Goal: Transaction & Acquisition: Purchase product/service

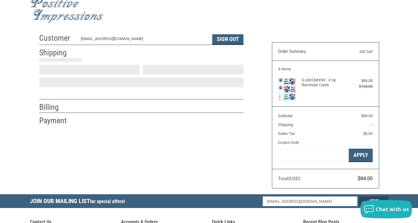
scroll to position [11, 0]
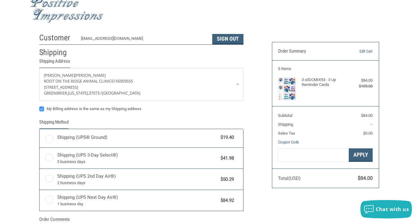
radio input "true"
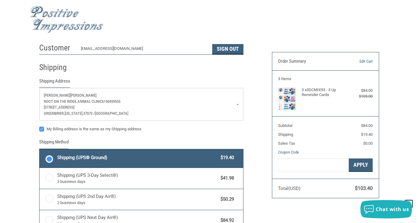
scroll to position [0, 0]
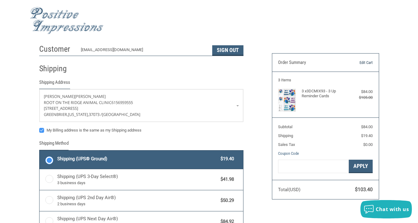
click at [361, 64] on link "Edit Cart" at bounding box center [357, 63] width 30 height 6
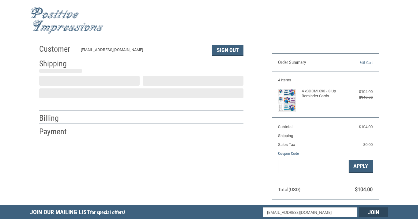
scroll to position [11, 0]
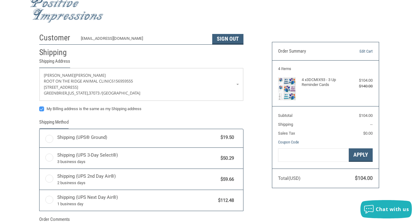
radio input "true"
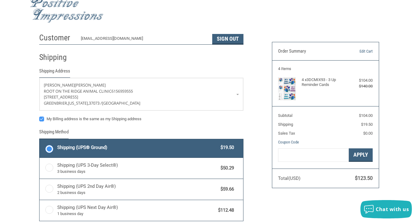
click at [124, 142] on label "Shipping (UPS® Ground) $19.50" at bounding box center [140, 148] width 203 height 18
click at [40, 140] on input "Shipping (UPS® Ground) $19.50" at bounding box center [39, 140] width 0 height 0
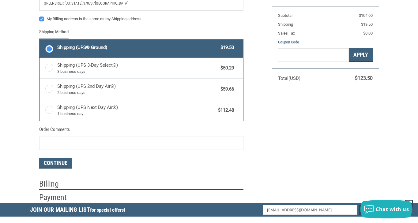
scroll to position [112, 0]
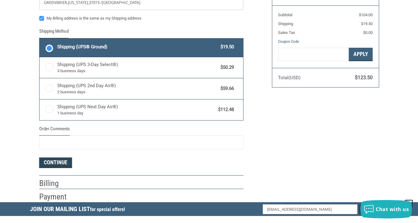
click at [60, 162] on button "Continue" at bounding box center [55, 163] width 33 height 10
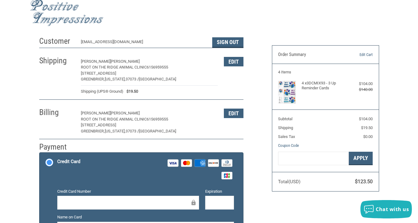
scroll to position [0, 0]
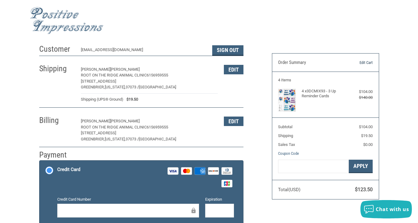
click at [365, 63] on link "Edit Cart" at bounding box center [357, 63] width 30 height 6
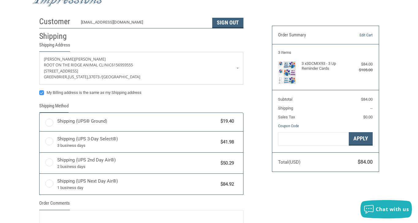
scroll to position [11, 0]
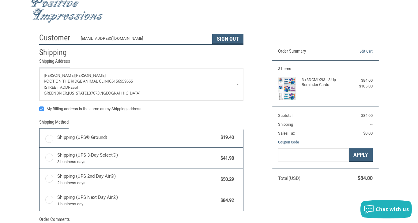
radio input "true"
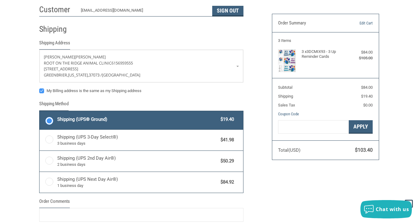
scroll to position [37, 0]
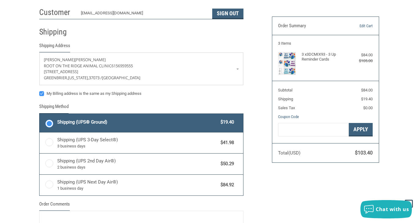
click at [103, 125] on span "Shipping (UPS® Ground)" at bounding box center [137, 122] width 160 height 7
click at [40, 115] on input "Shipping (UPS® Ground) $19.40" at bounding box center [39, 114] width 0 height 0
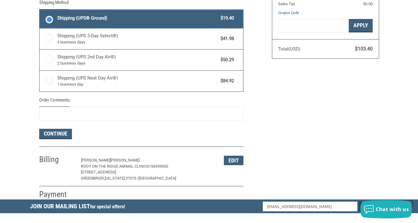
scroll to position [144, 0]
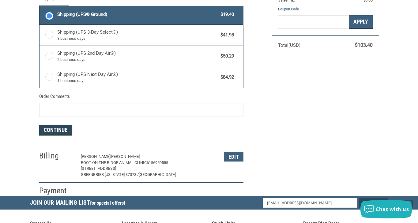
click at [60, 134] on button "Continue" at bounding box center [55, 130] width 33 height 10
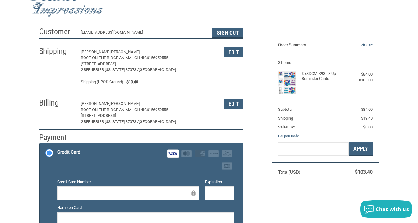
scroll to position [18, 0]
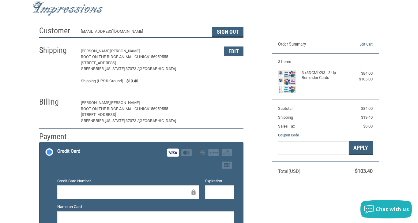
click at [226, 102] on button "Edit" at bounding box center [234, 102] width 20 height 9
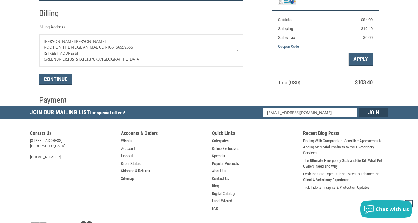
scroll to position [108, 0]
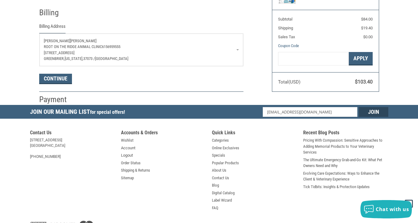
click at [69, 37] on link "[PERSON_NAME] ROOT ON THE RIDGE ANIMAL CLINIC 6156959555 [STREET_ADDRESS][US_ST…" at bounding box center [140, 50] width 203 height 32
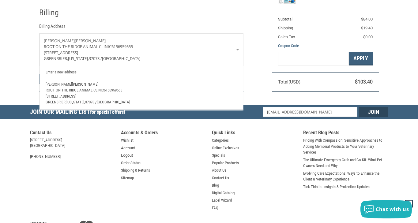
click at [85, 10] on div at bounding box center [162, 14] width 162 height 8
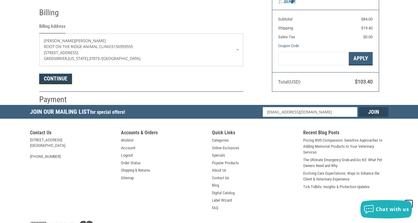
click at [46, 79] on button "Continue" at bounding box center [55, 79] width 33 height 10
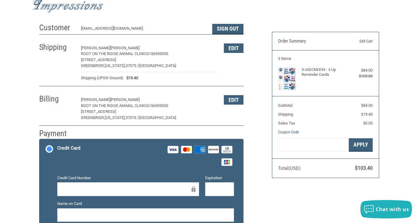
scroll to position [0, 0]
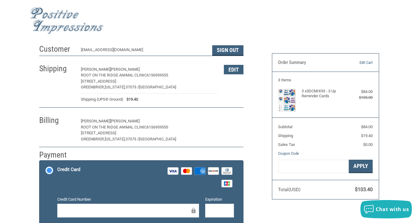
click at [231, 119] on button "Edit" at bounding box center [234, 121] width 20 height 9
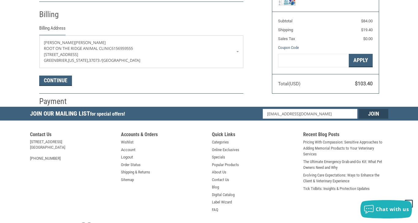
scroll to position [108, 0]
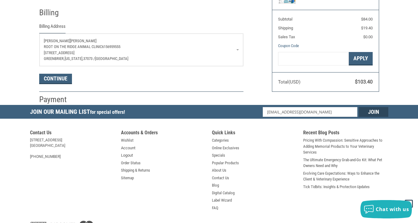
click at [239, 48] on link "[PERSON_NAME] ROOT ON THE RIDGE ANIMAL CLINIC 6156959555 [STREET_ADDRESS][US_ST…" at bounding box center [140, 50] width 203 height 32
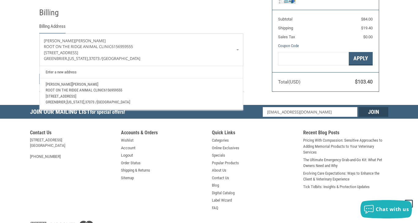
click at [77, 70] on link "Enter a new address" at bounding box center [141, 72] width 197 height 12
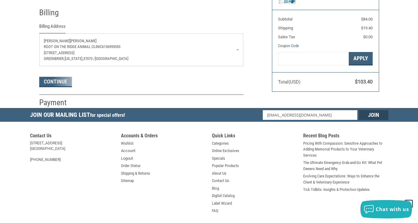
select select "US"
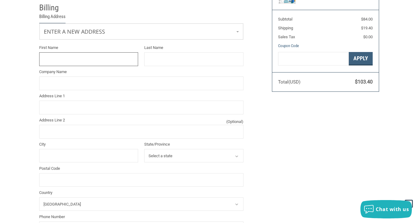
click at [71, 65] on input "First Name" at bounding box center [88, 59] width 99 height 14
type input "[PERSON_NAME]"
type input "[STREET_ADDRESS][PERSON_NAME]"
type input "GALLATIN"
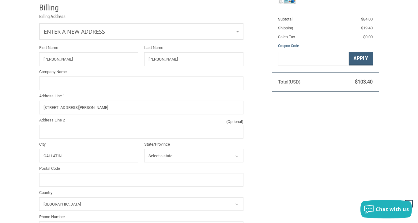
select select "TN"
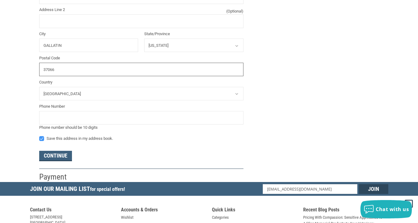
scroll to position [225, 0]
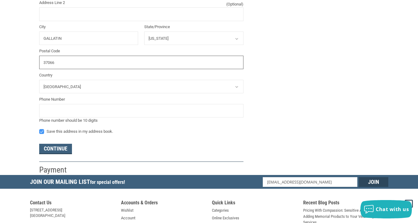
type input "37066"
click at [53, 110] on input "tel" at bounding box center [141, 111] width 204 height 14
type input "6157667639"
click at [43, 131] on label "Save this address in my address book." at bounding box center [141, 131] width 204 height 5
click at [39, 129] on input "Save this address in my address book." at bounding box center [39, 129] width 0 height 0
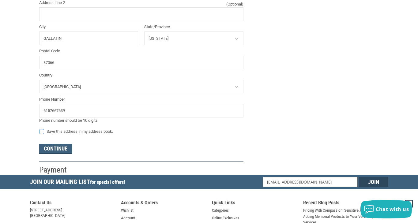
checkbox input "false"
click at [55, 150] on button "Continue" at bounding box center [55, 149] width 33 height 10
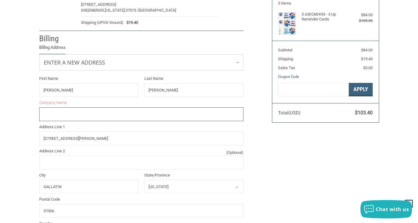
scroll to position [76, 0]
type input "ROOT ON THE RIDGE ANIMAL CLINIC"
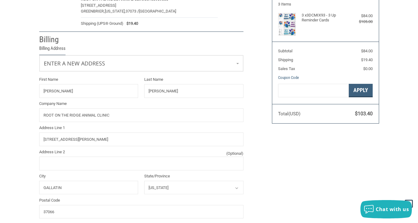
click at [306, 163] on div "Customer [EMAIL_ADDRESS][DOMAIN_NAME] Sign Out Shipping [PERSON_NAME] ROOT ON T…" at bounding box center [209, 144] width 358 height 359
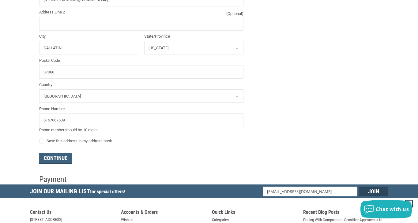
scroll to position [216, 0]
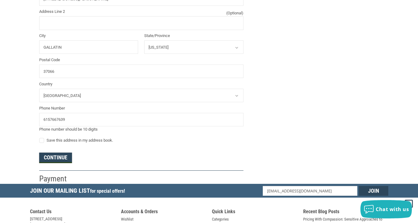
click at [58, 158] on button "Continue" at bounding box center [55, 158] width 33 height 10
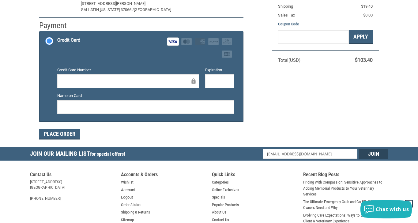
scroll to position [133, 0]
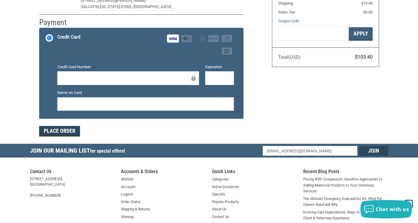
click at [58, 130] on button "Place Order" at bounding box center [59, 131] width 41 height 10
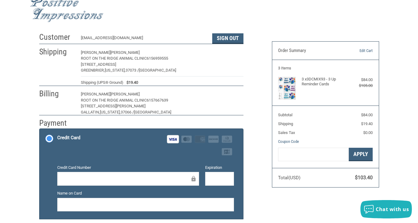
scroll to position [43, 0]
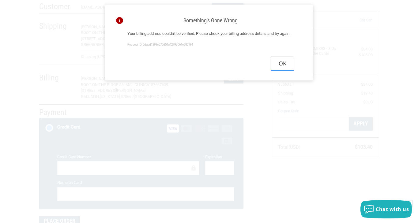
click at [282, 71] on button "Ok" at bounding box center [282, 64] width 23 height 14
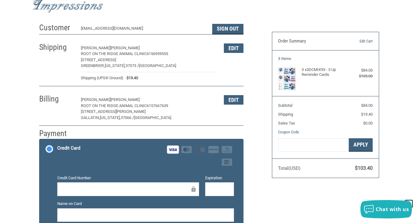
scroll to position [21, 0]
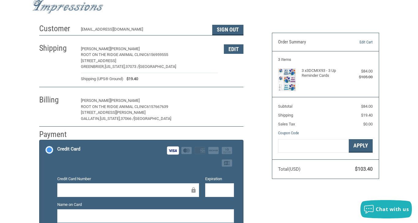
click at [224, 102] on button "Edit" at bounding box center [234, 100] width 20 height 9
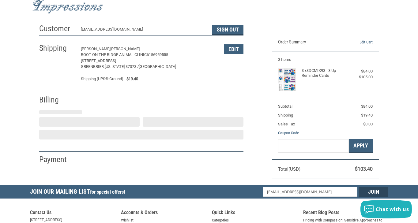
select select "TN"
select select "US"
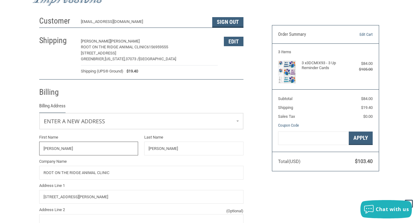
scroll to position [24, 0]
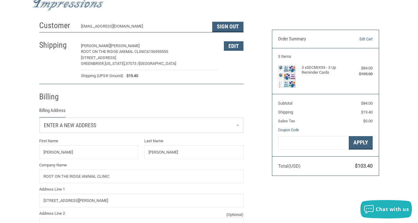
click at [160, 124] on link "Enter a new address" at bounding box center [140, 125] width 203 height 15
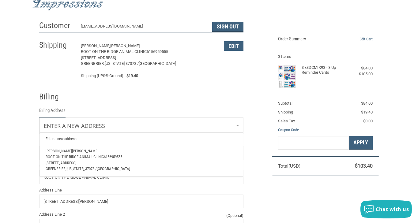
click at [105, 157] on span "6156959555" at bounding box center [113, 157] width 18 height 5
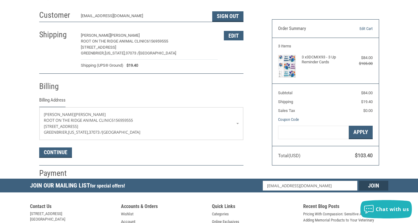
scroll to position [42, 0]
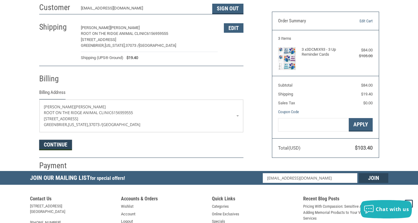
click at [68, 143] on button "Continue" at bounding box center [55, 145] width 33 height 10
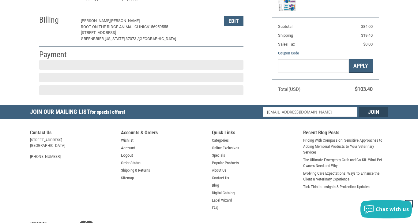
scroll to position [103, 0]
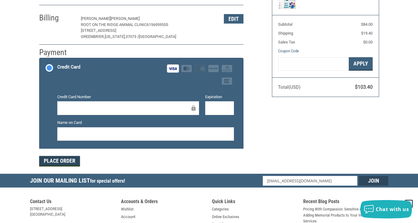
click at [69, 159] on button "Place Order" at bounding box center [59, 161] width 41 height 10
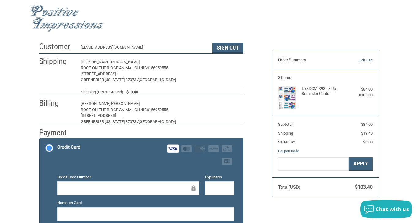
scroll to position [0, 0]
